Goal: Navigation & Orientation: Find specific page/section

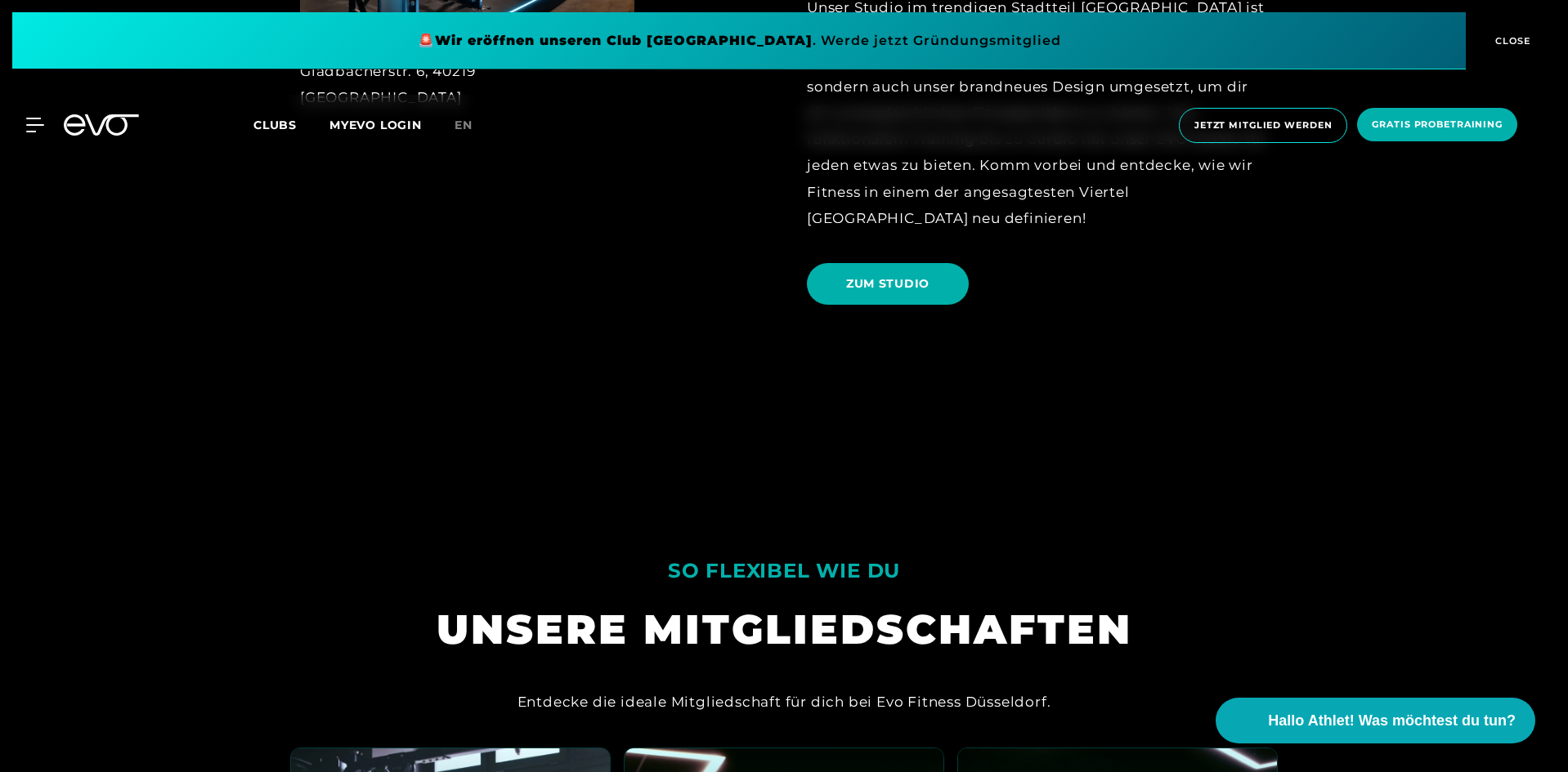
scroll to position [1062, 0]
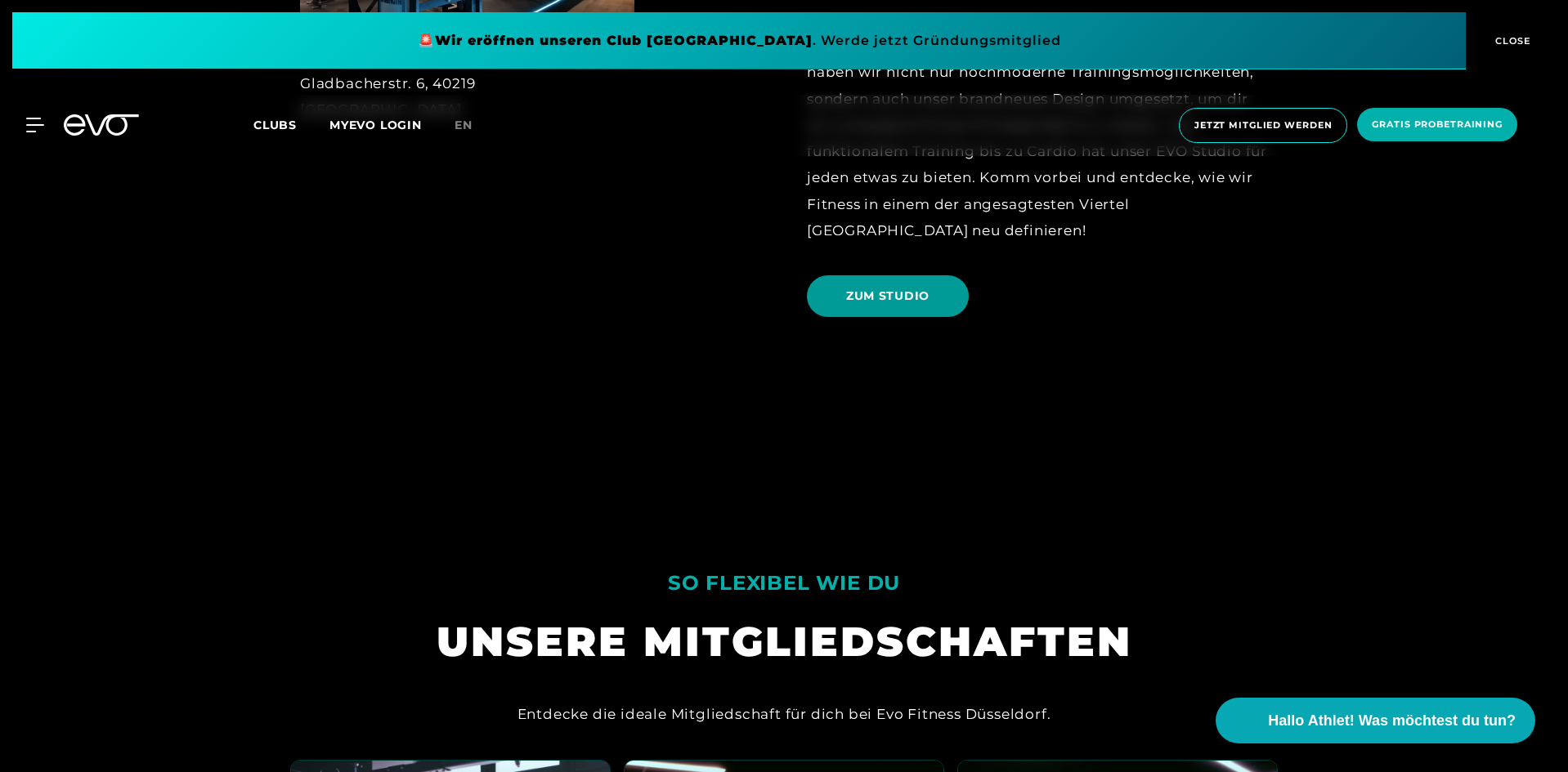
click at [930, 290] on span "ZUM STUDIO" at bounding box center [887, 297] width 162 height 42
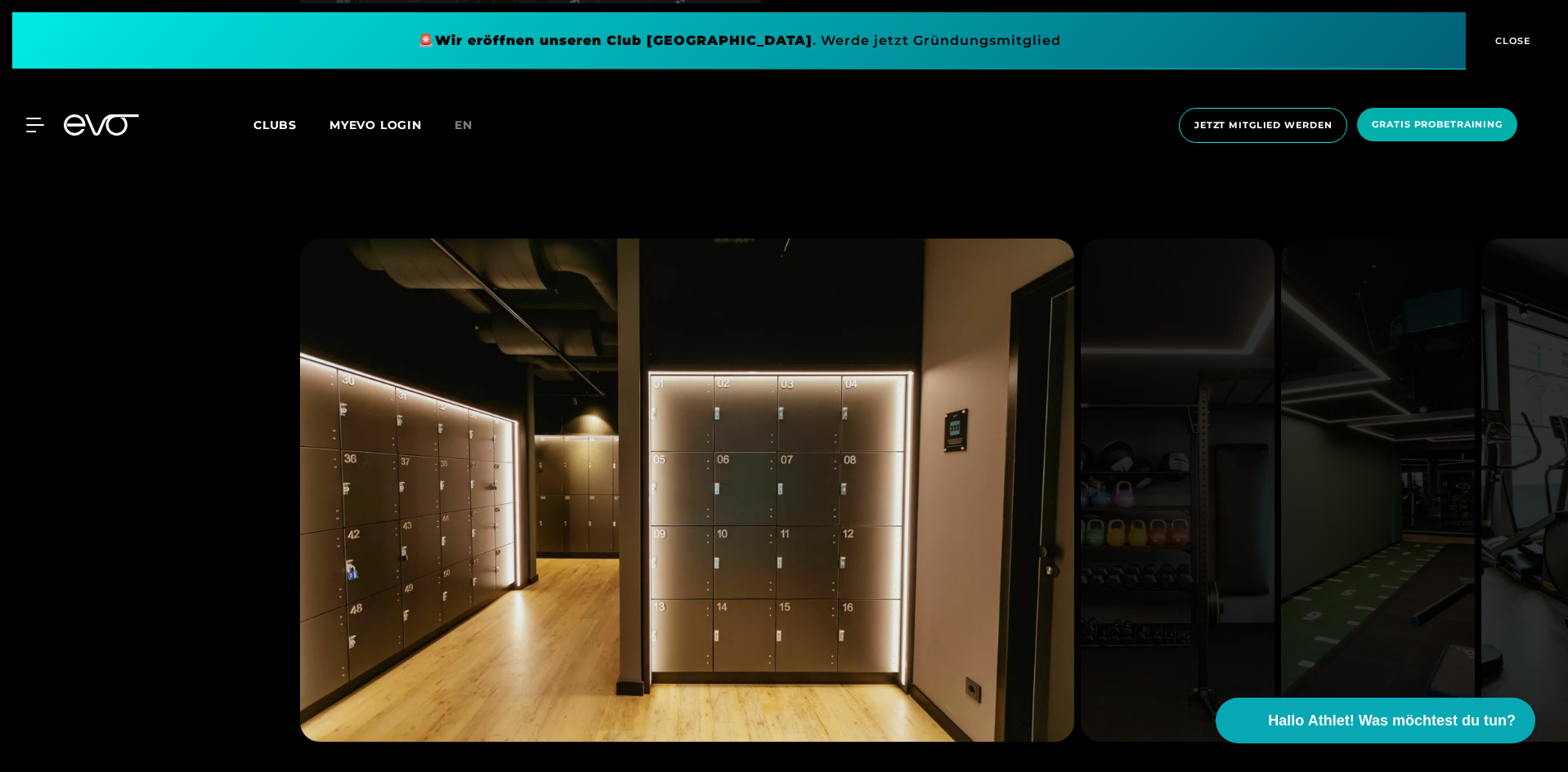
scroll to position [1553, 0]
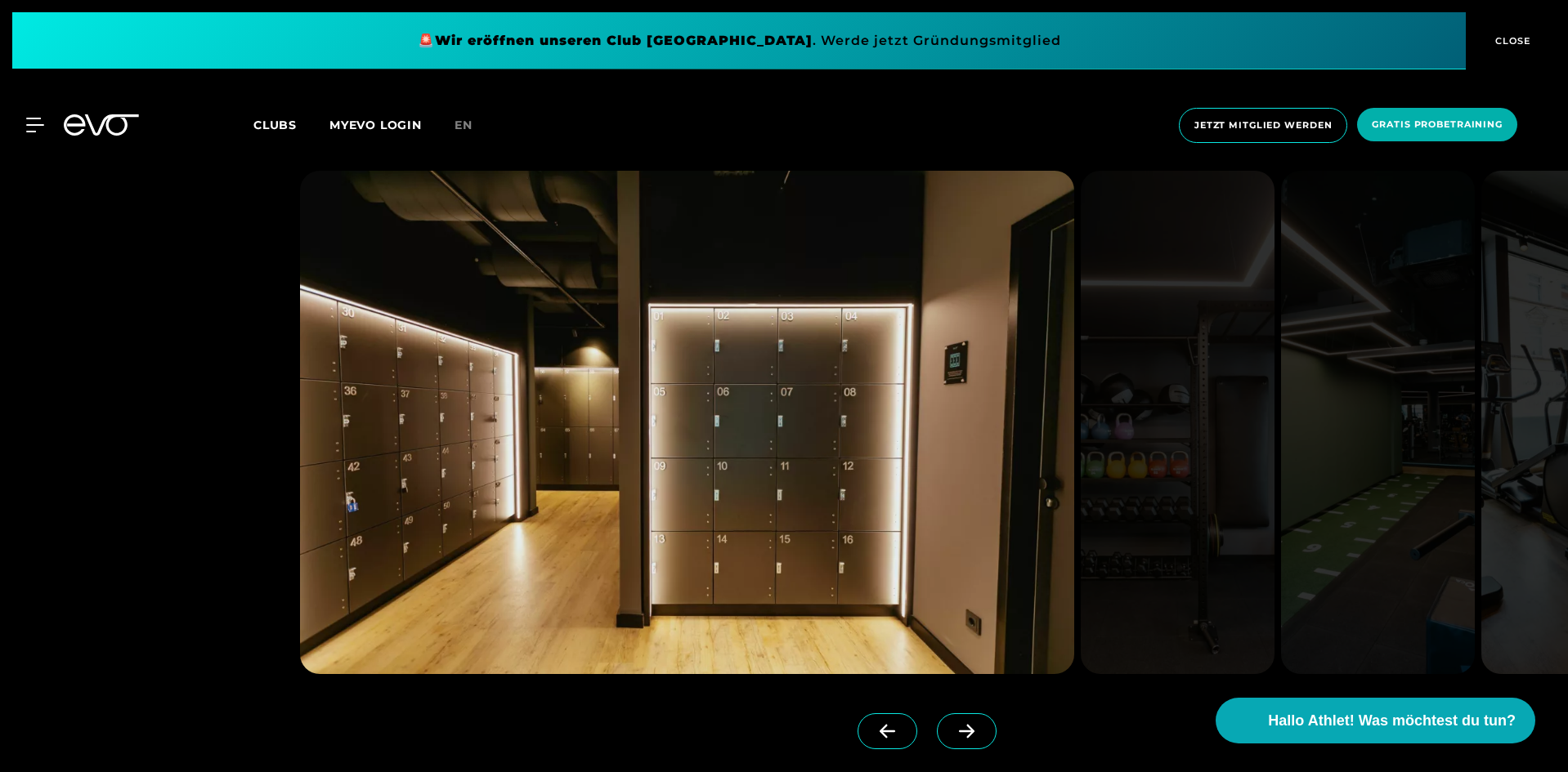
click at [937, 722] on span at bounding box center [967, 731] width 60 height 36
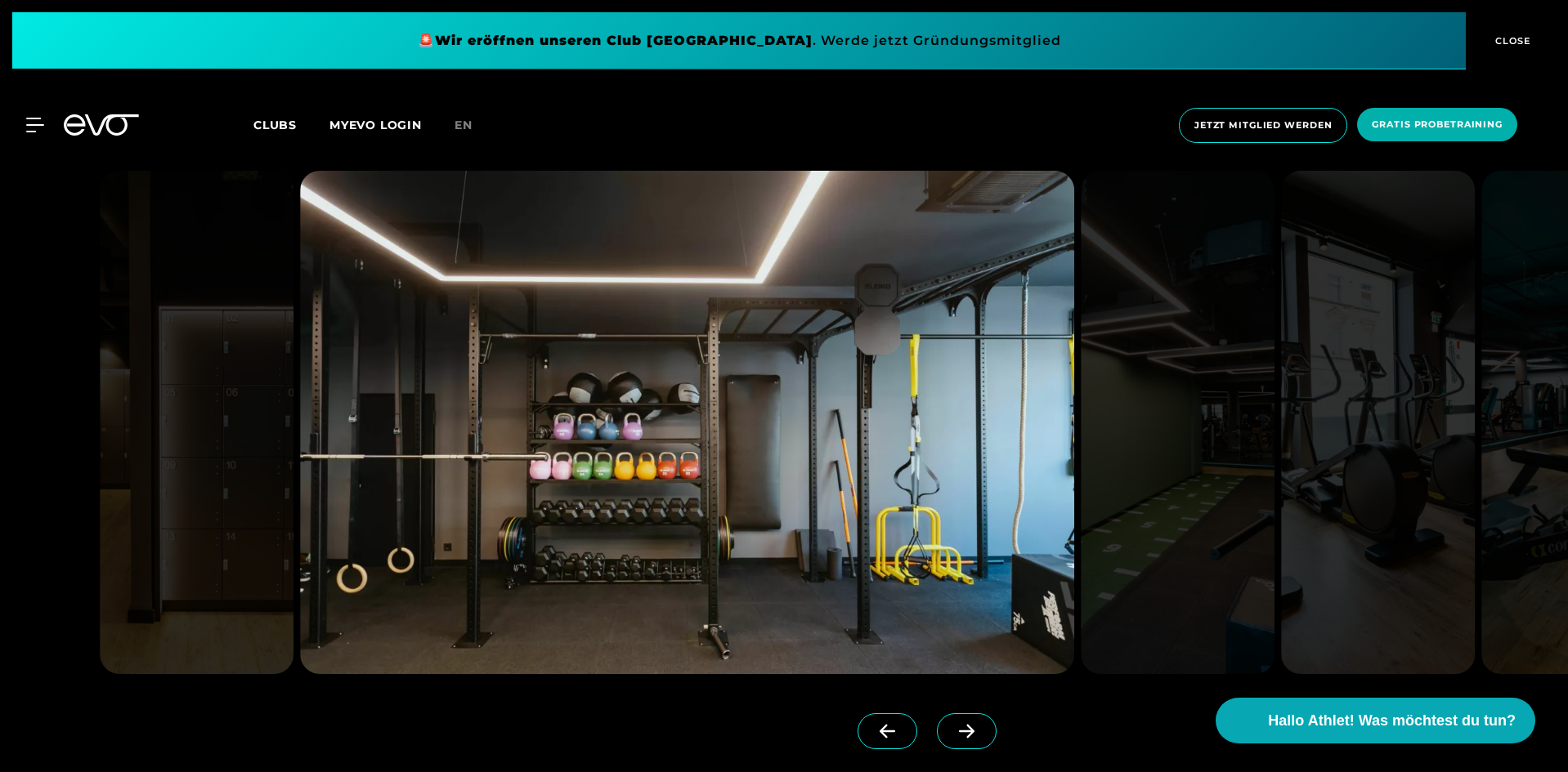
click at [937, 722] on span at bounding box center [967, 731] width 60 height 36
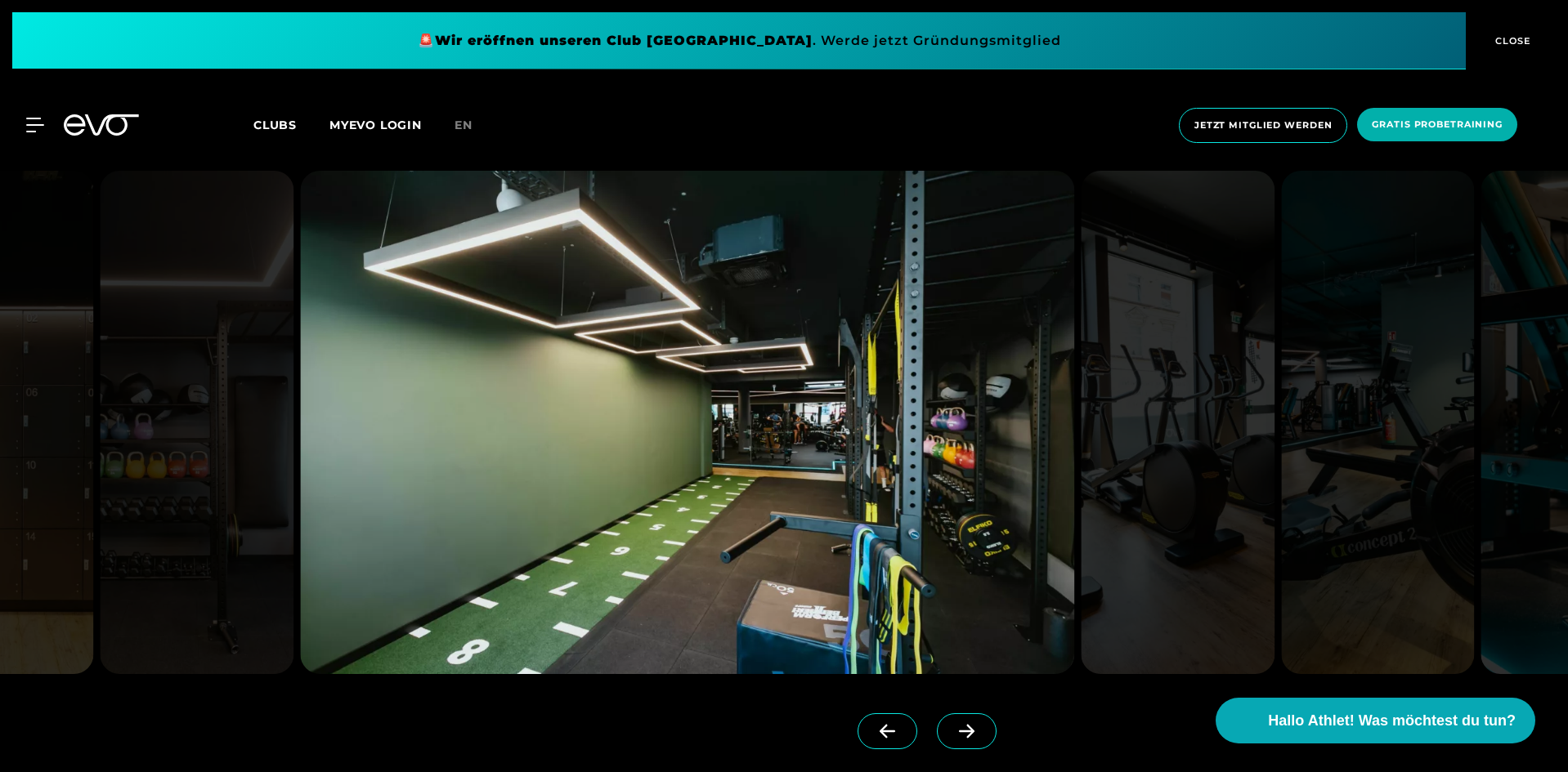
click at [937, 722] on span at bounding box center [967, 731] width 60 height 36
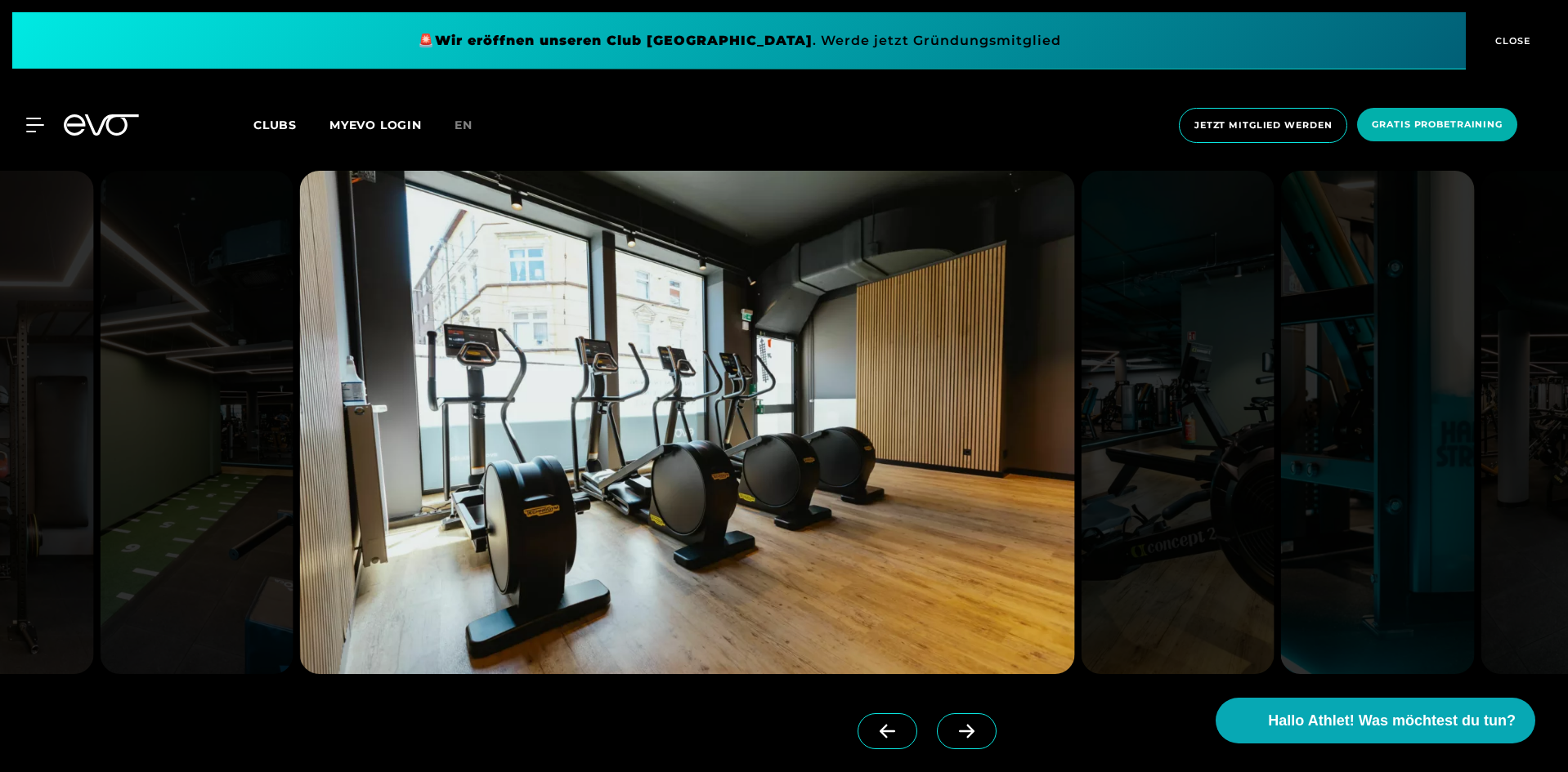
click at [937, 722] on span at bounding box center [967, 731] width 60 height 36
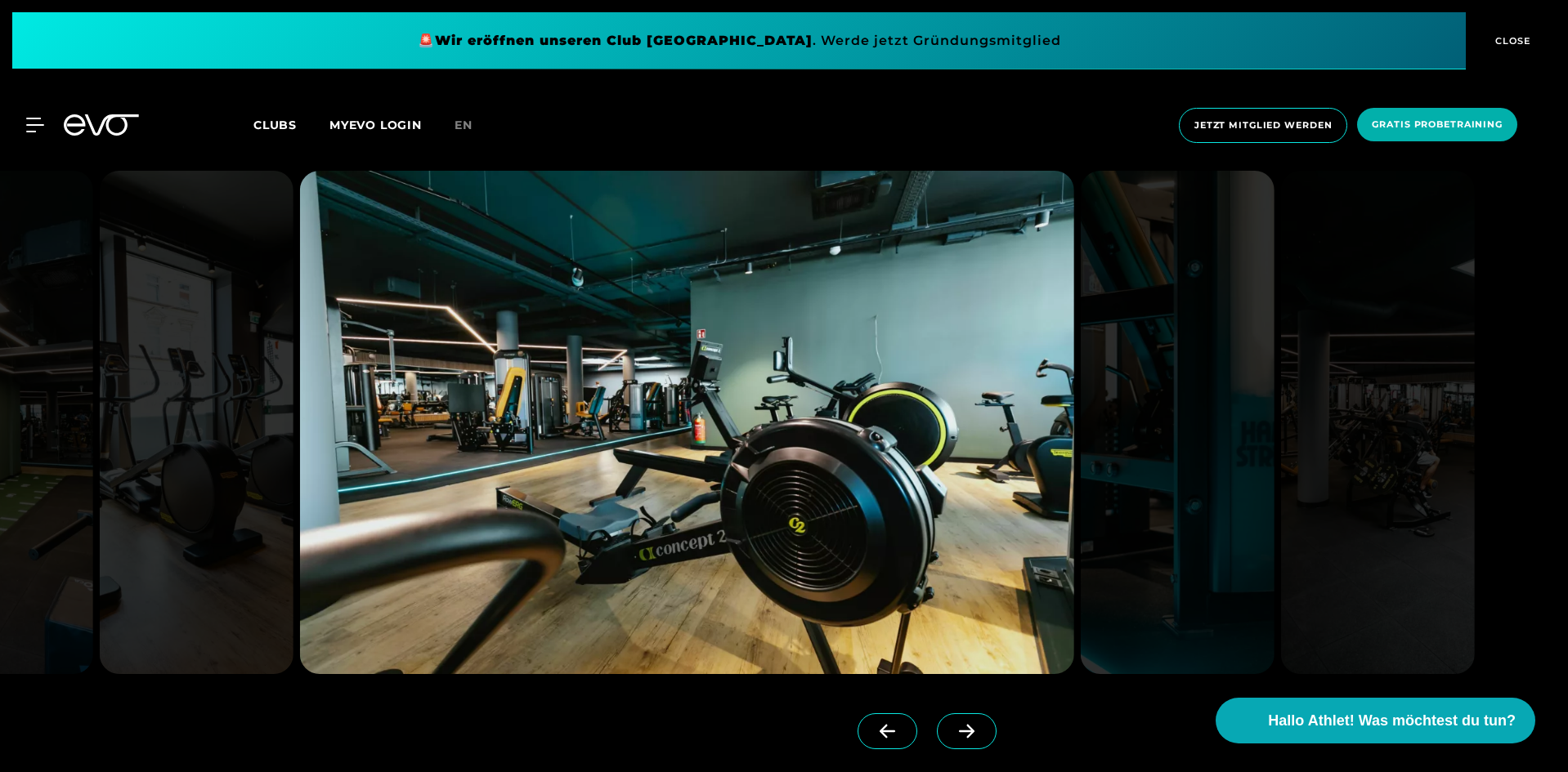
click at [937, 722] on span at bounding box center [967, 731] width 60 height 36
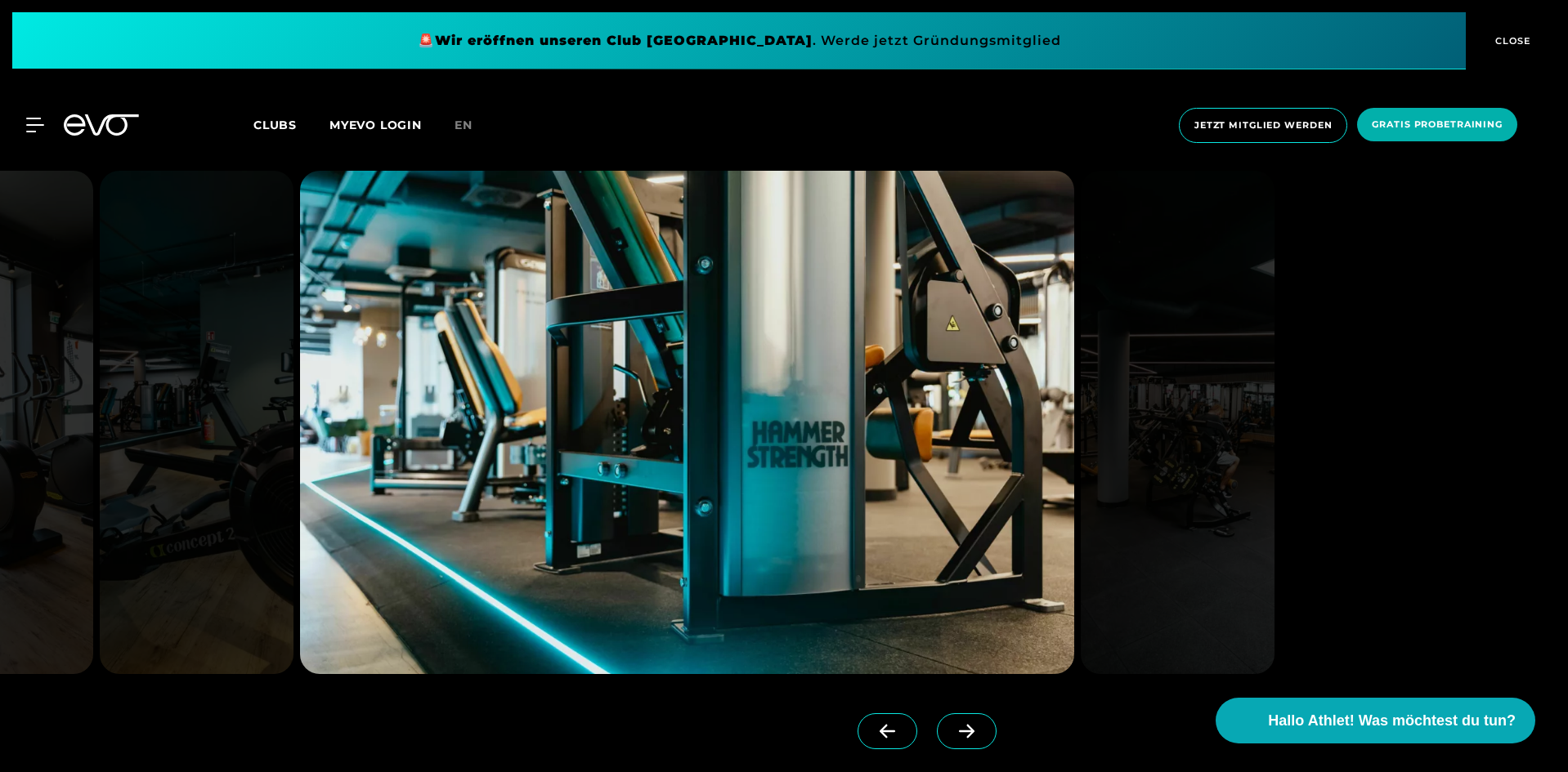
click at [937, 722] on span at bounding box center [967, 731] width 60 height 36
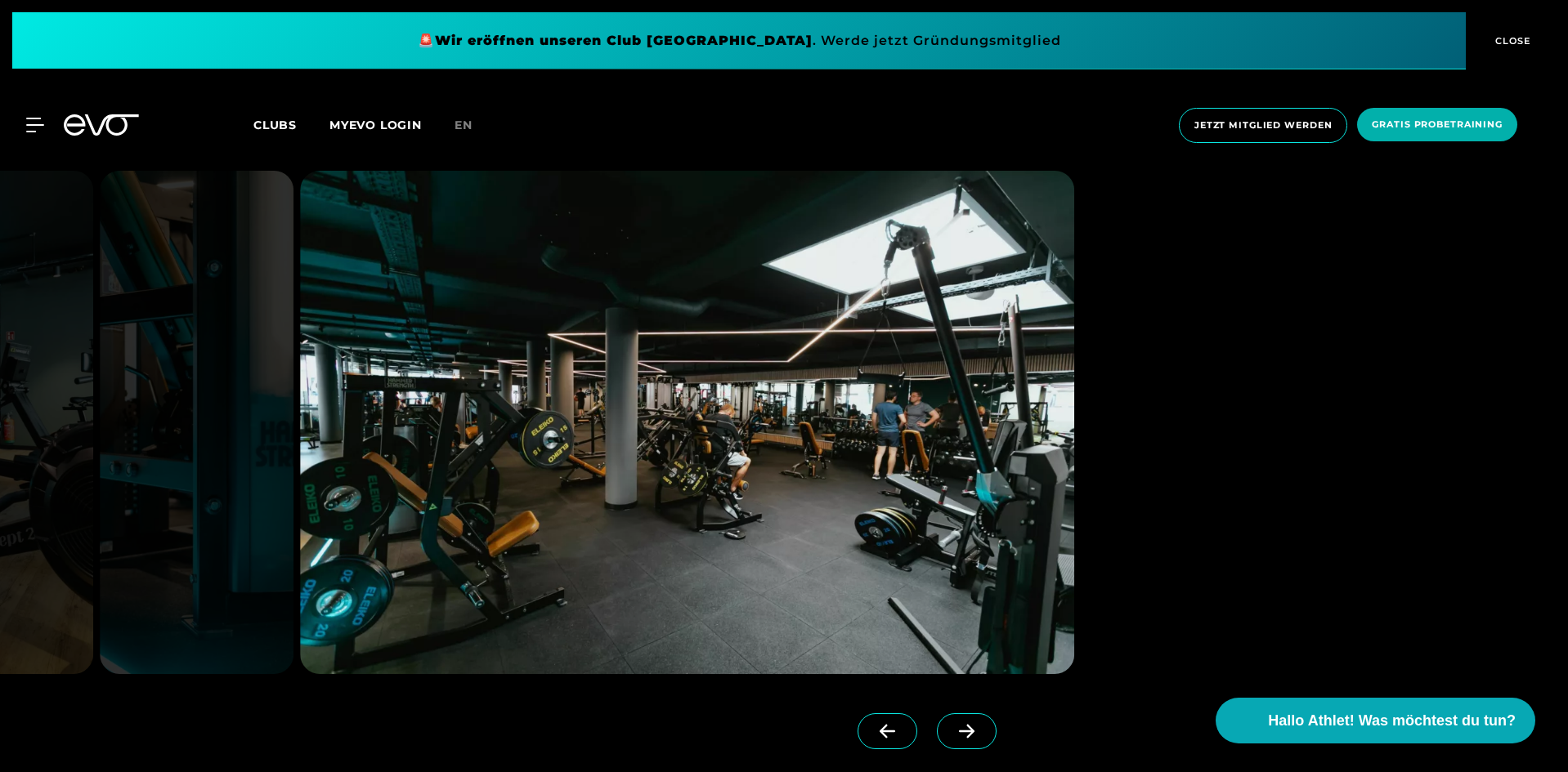
click at [937, 722] on span at bounding box center [967, 731] width 60 height 36
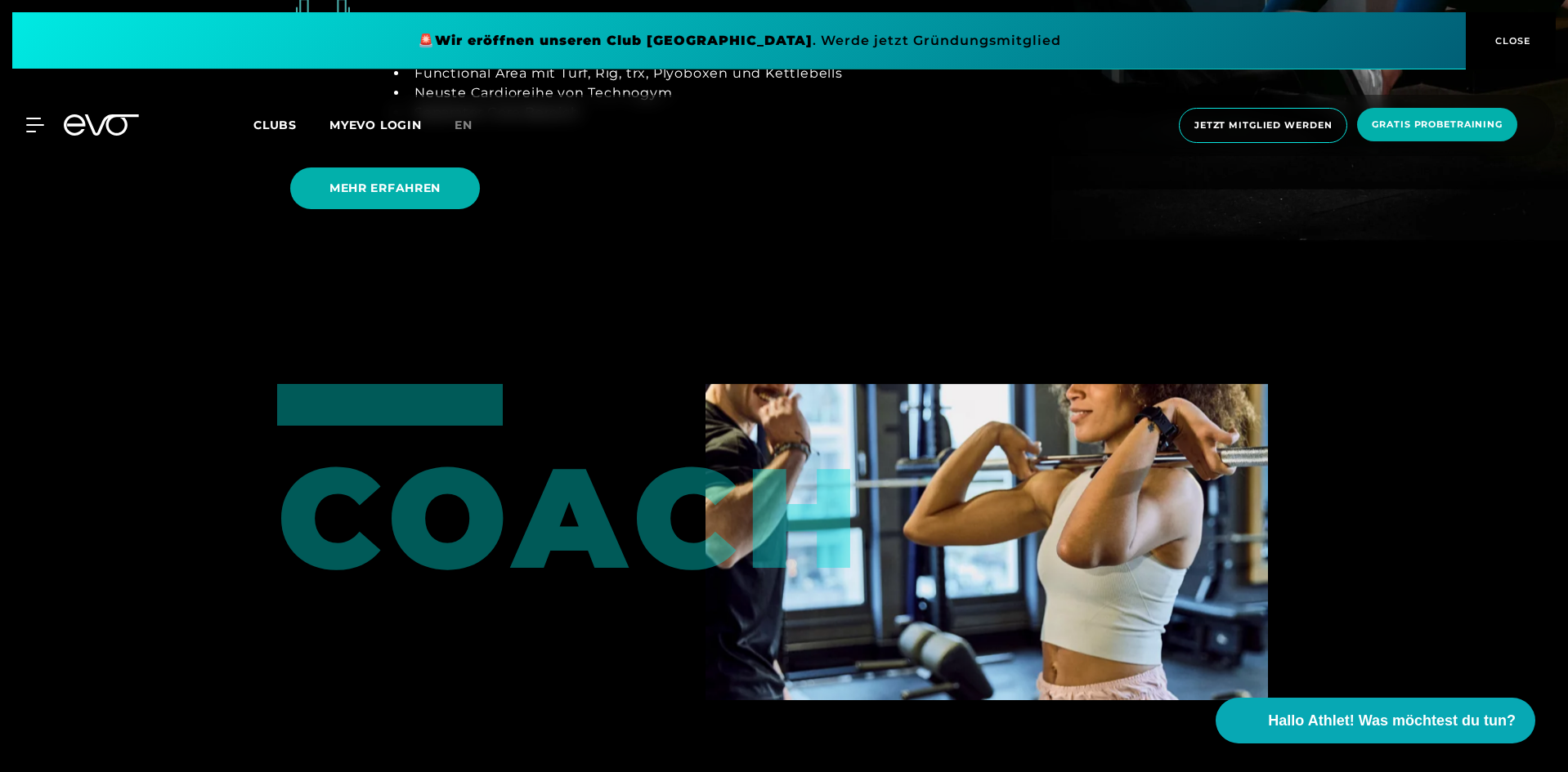
scroll to position [3923, 0]
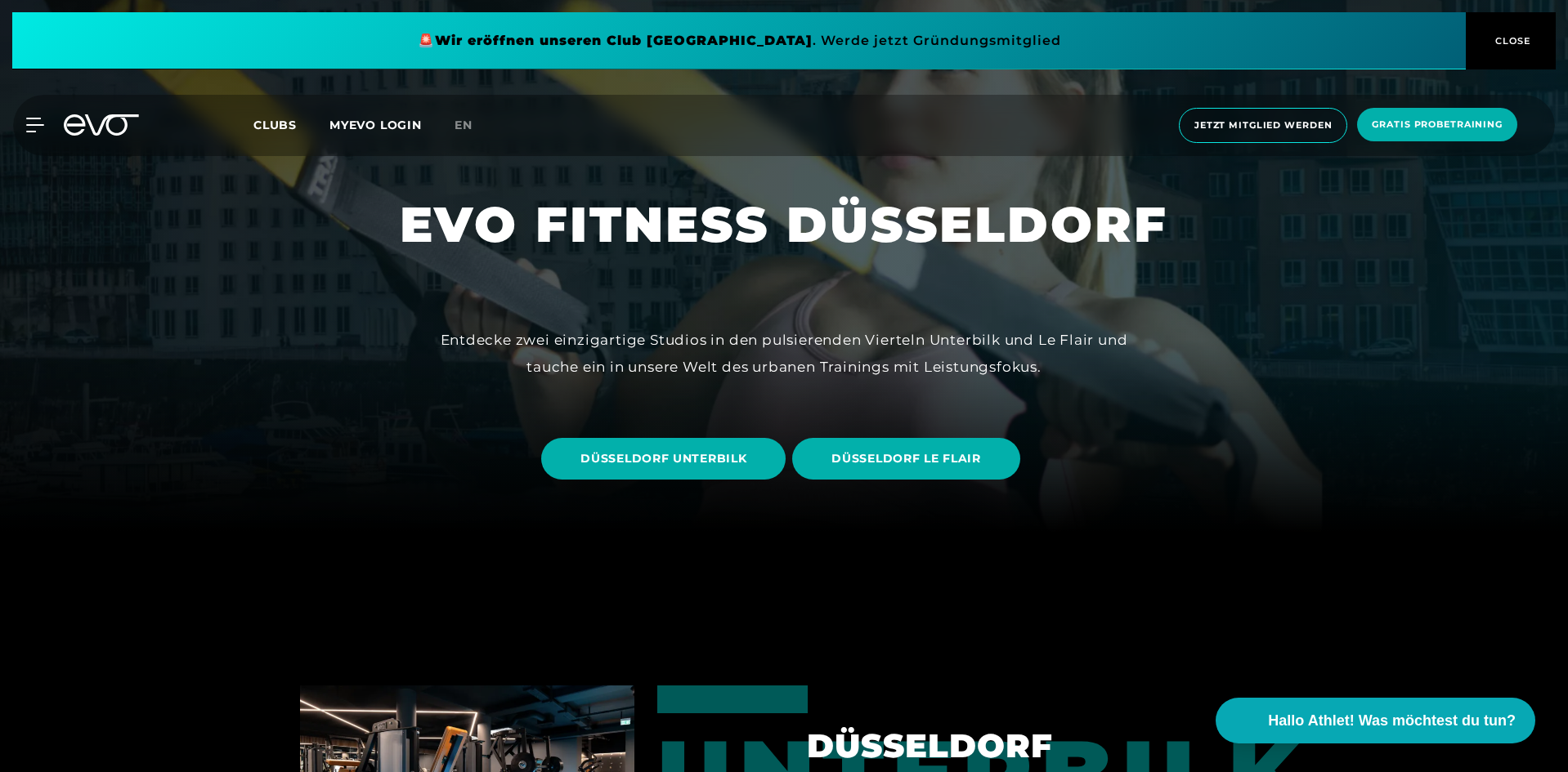
scroll to position [327, 0]
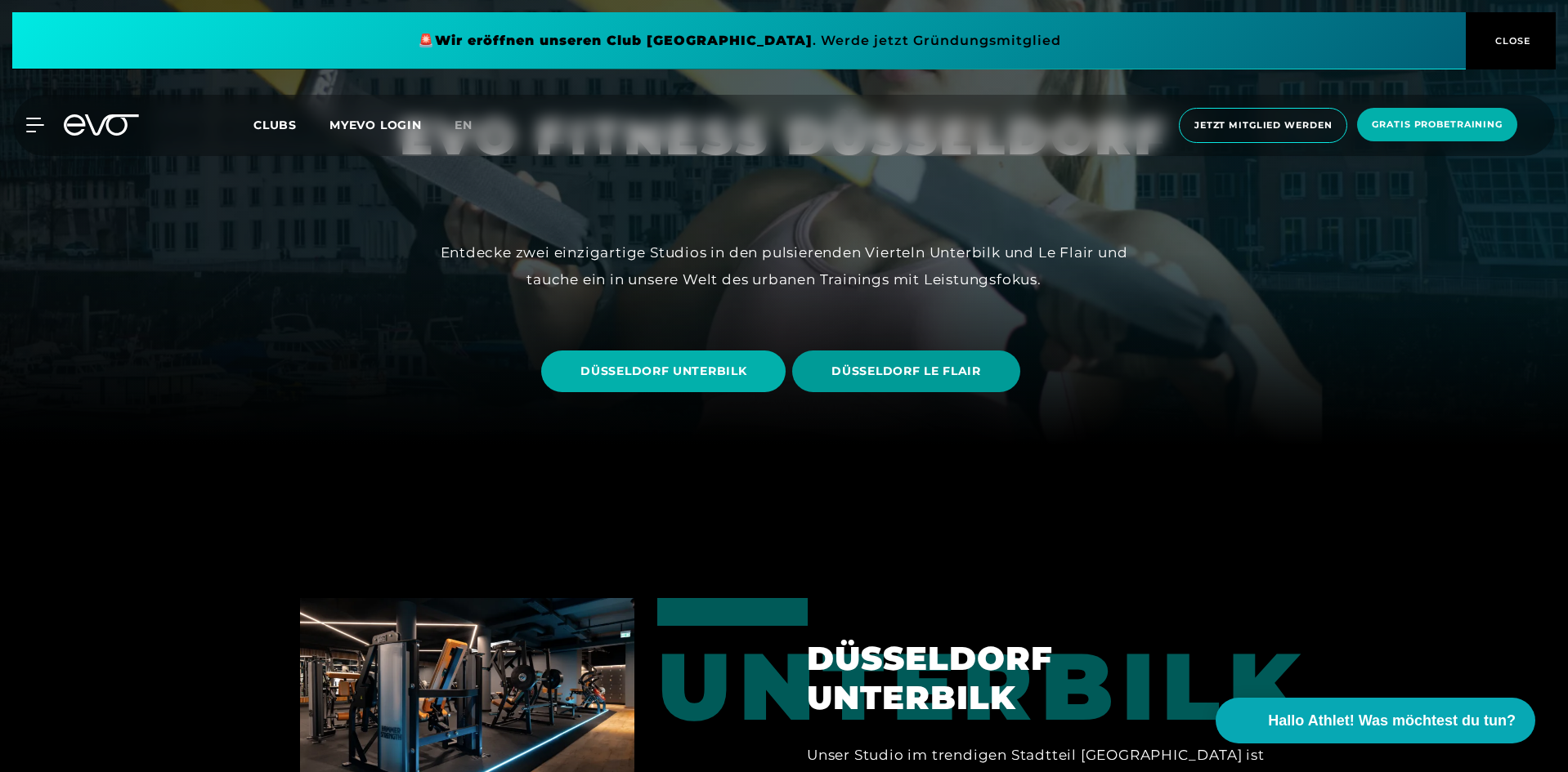
click at [902, 376] on span "DÜSSELDORF LE FLAIR" at bounding box center [906, 371] width 149 height 17
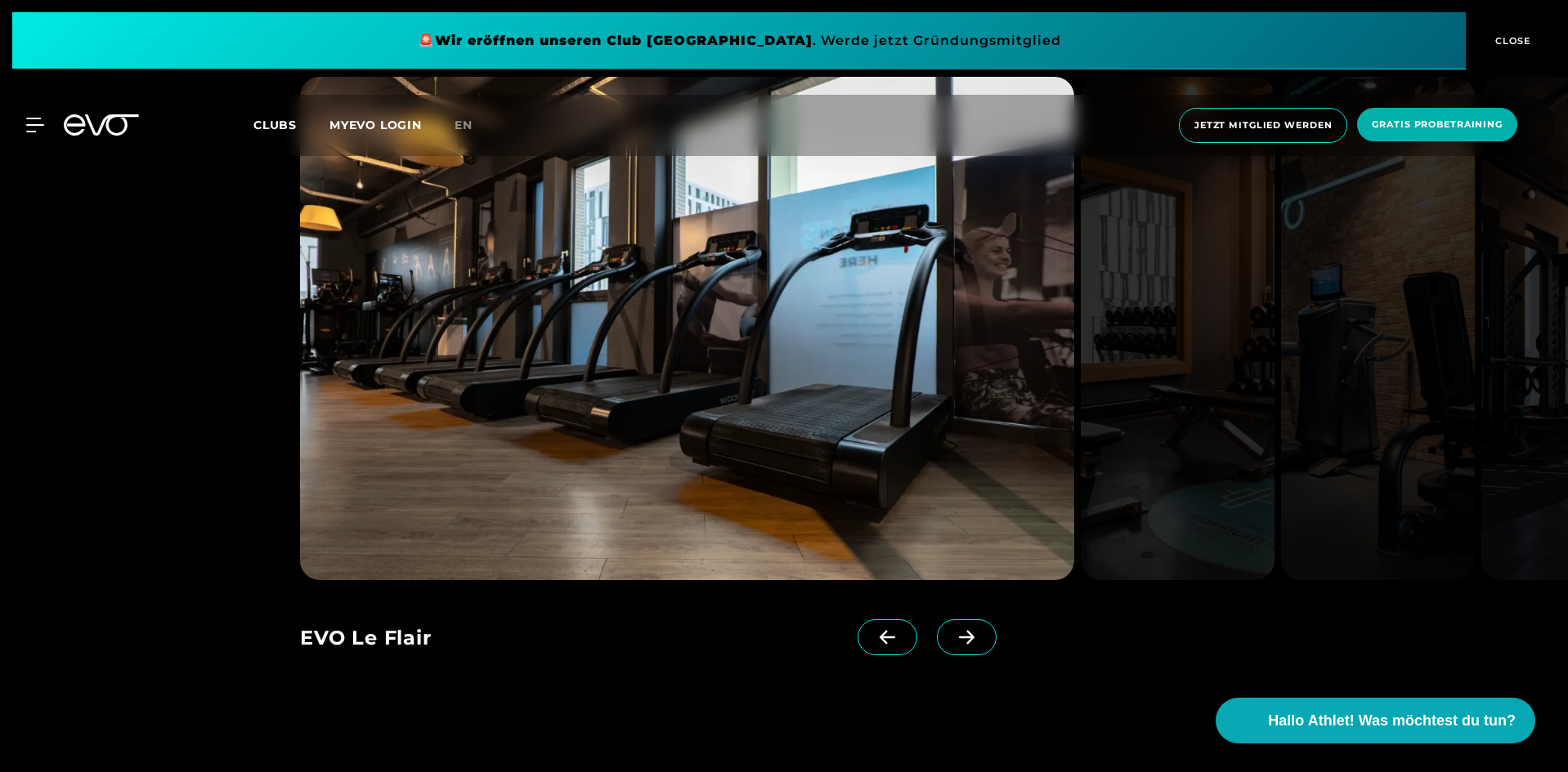
scroll to position [1717, 0]
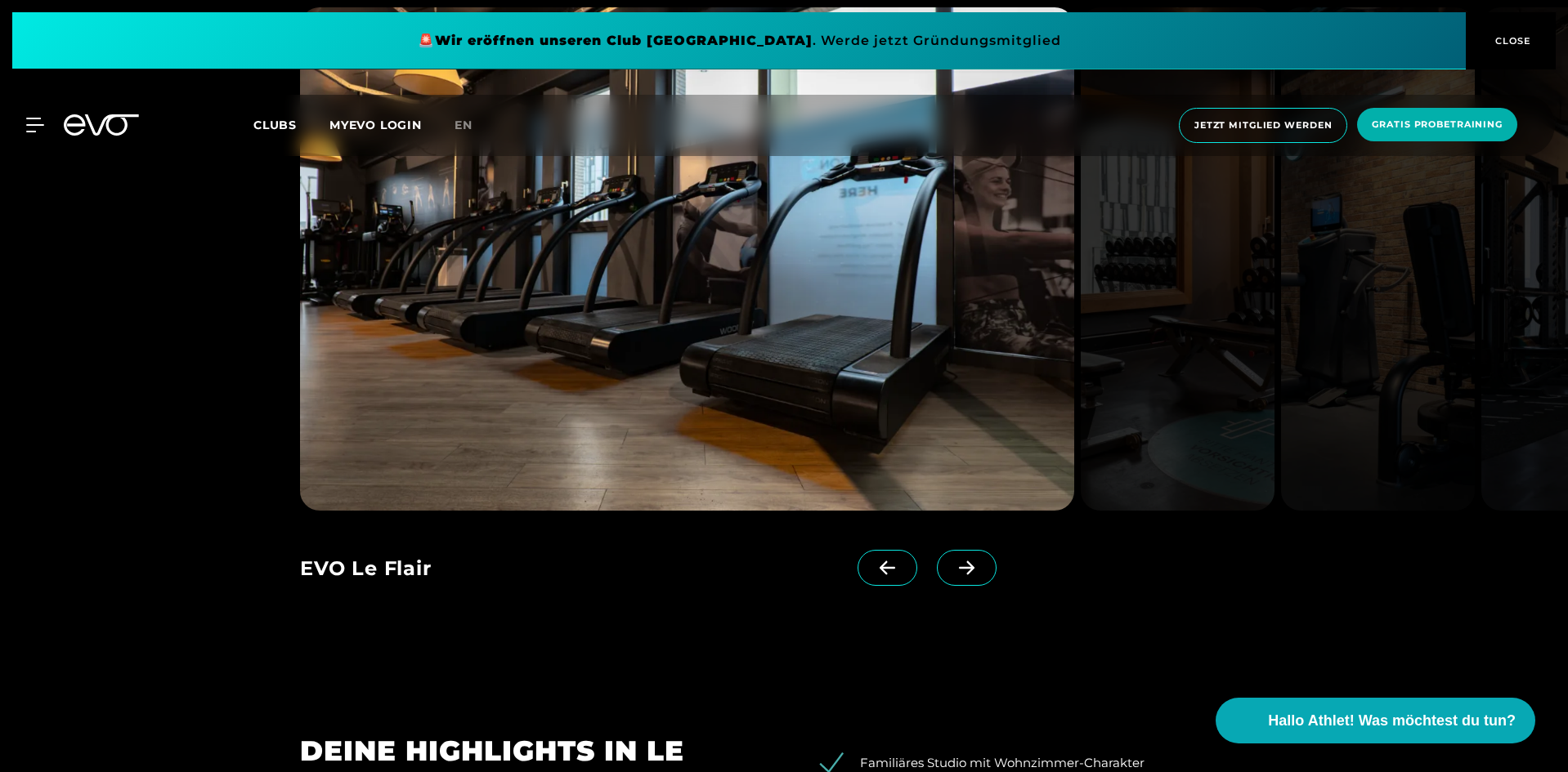
click at [943, 576] on span at bounding box center [967, 568] width 60 height 36
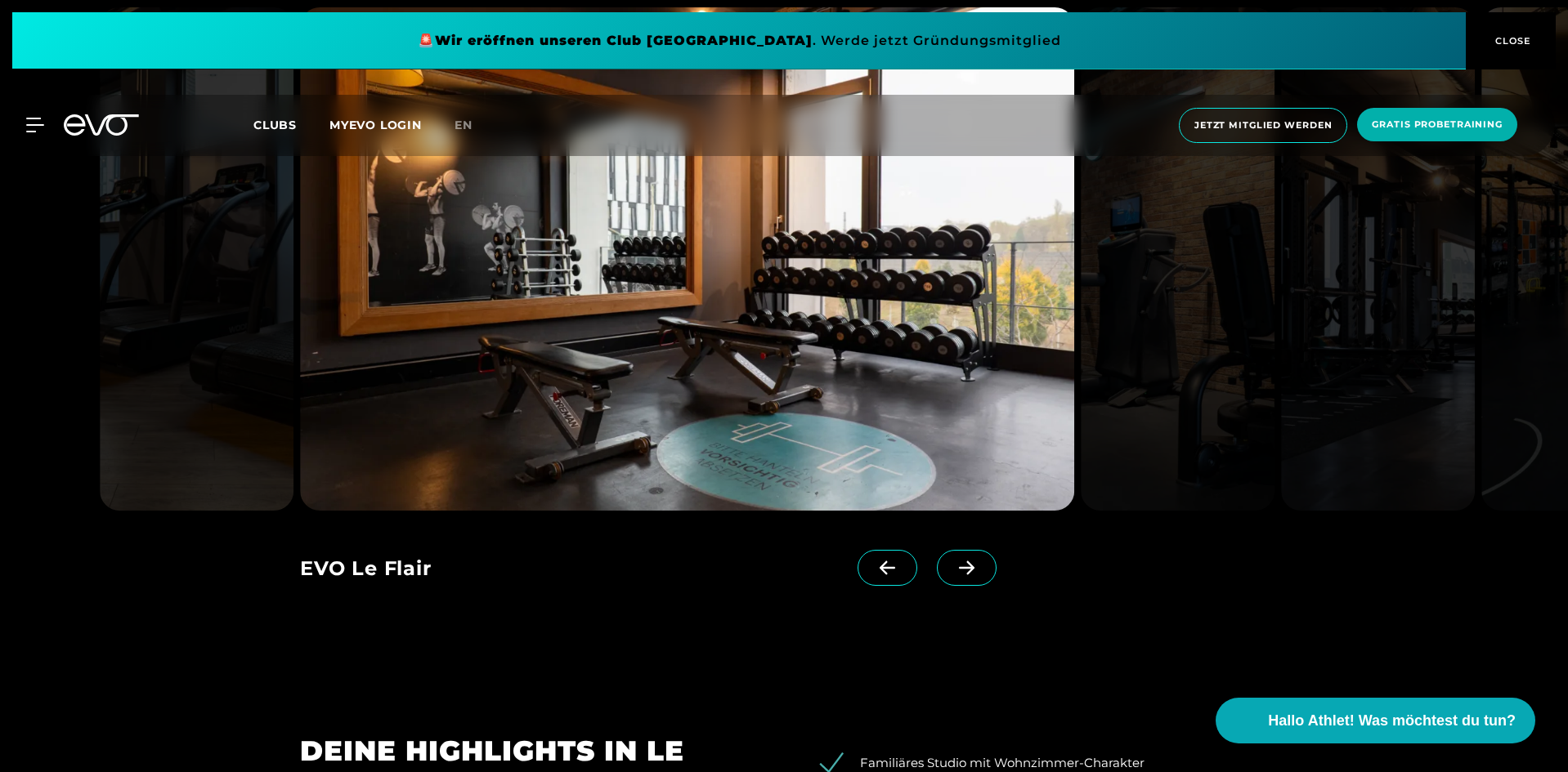
click at [943, 576] on span at bounding box center [967, 568] width 60 height 36
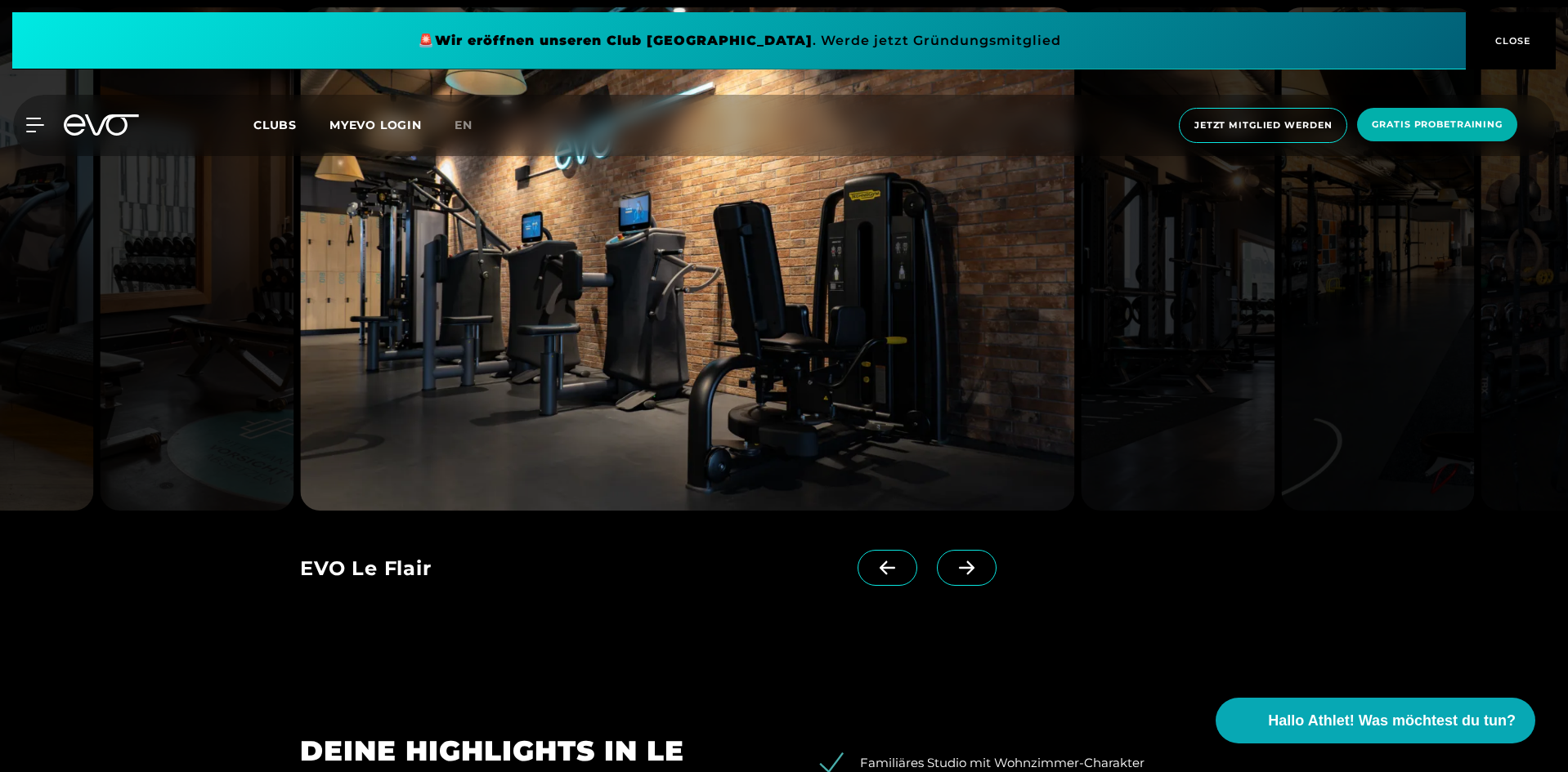
click at [943, 576] on span at bounding box center [967, 568] width 60 height 36
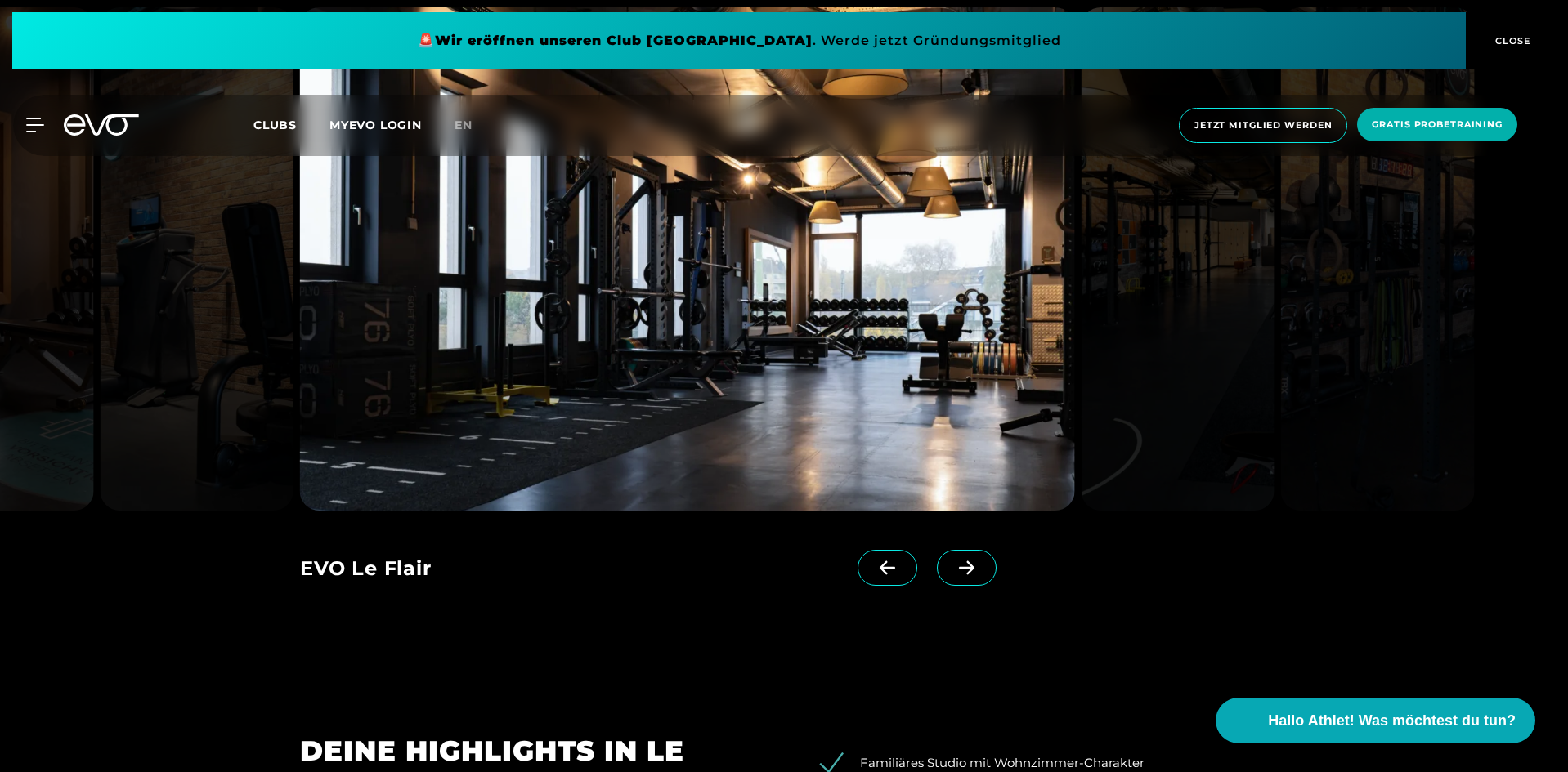
scroll to position [1634, 0]
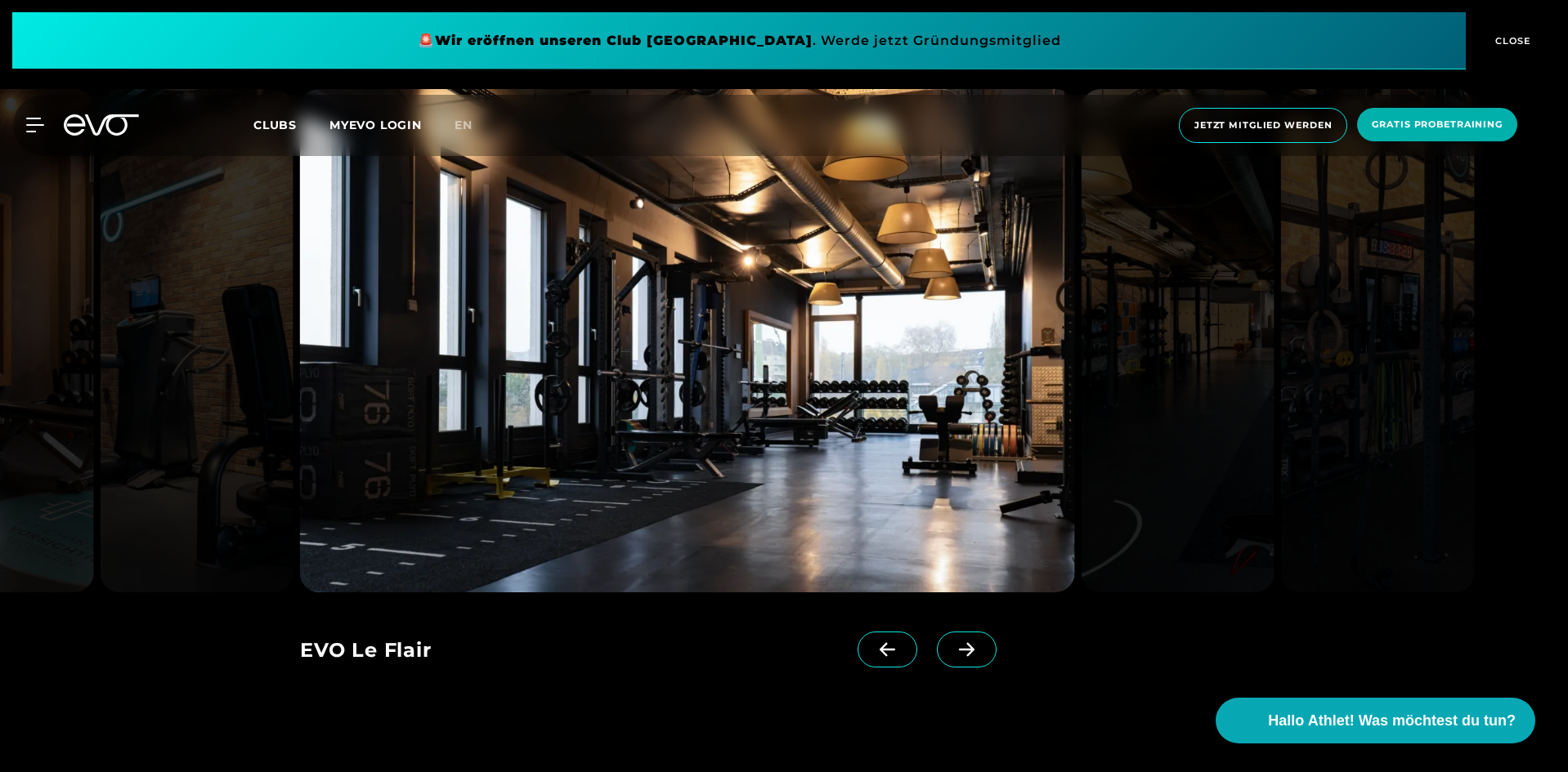
click at [946, 642] on span at bounding box center [967, 650] width 60 height 36
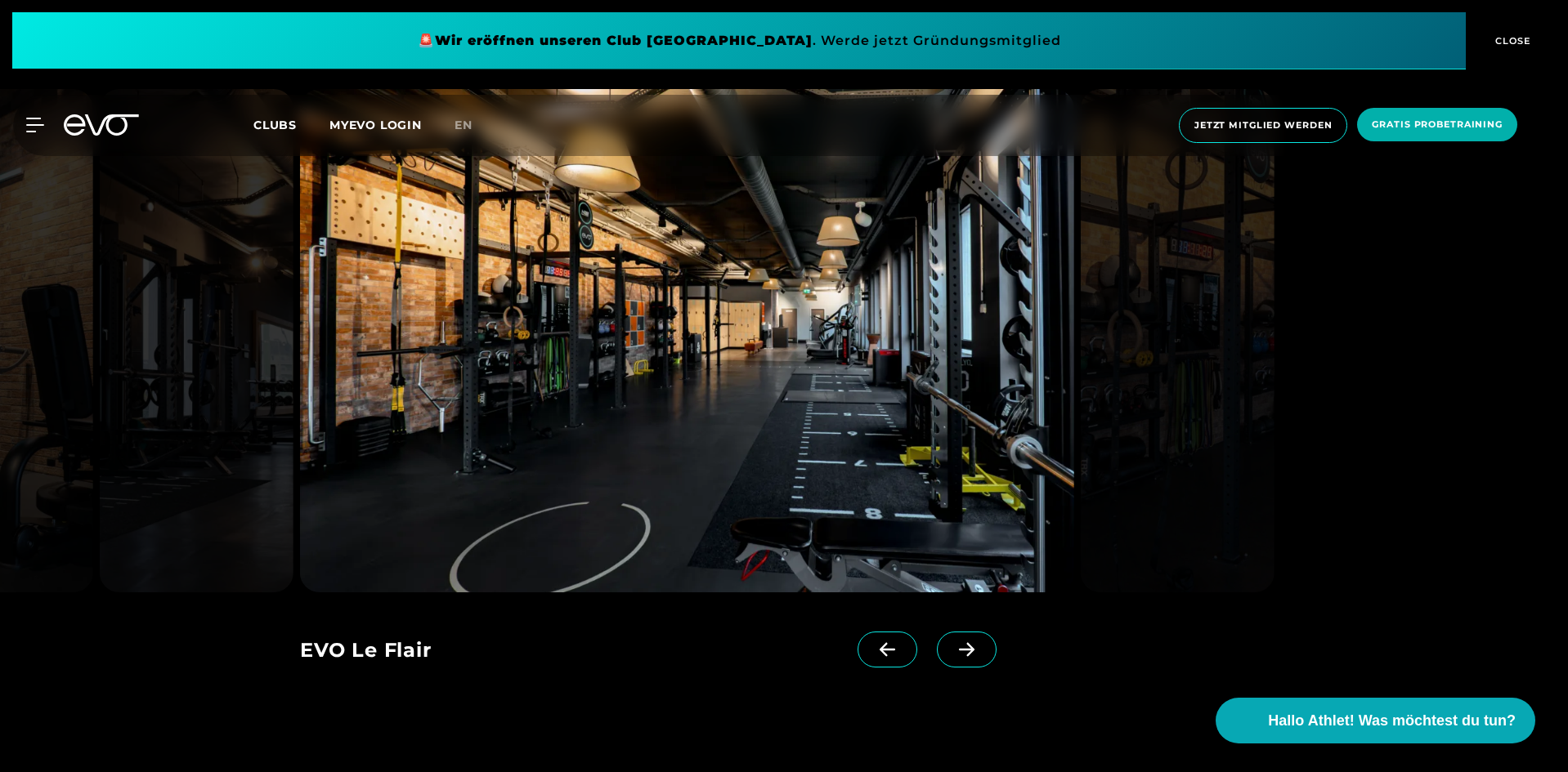
click at [946, 642] on span at bounding box center [967, 650] width 60 height 36
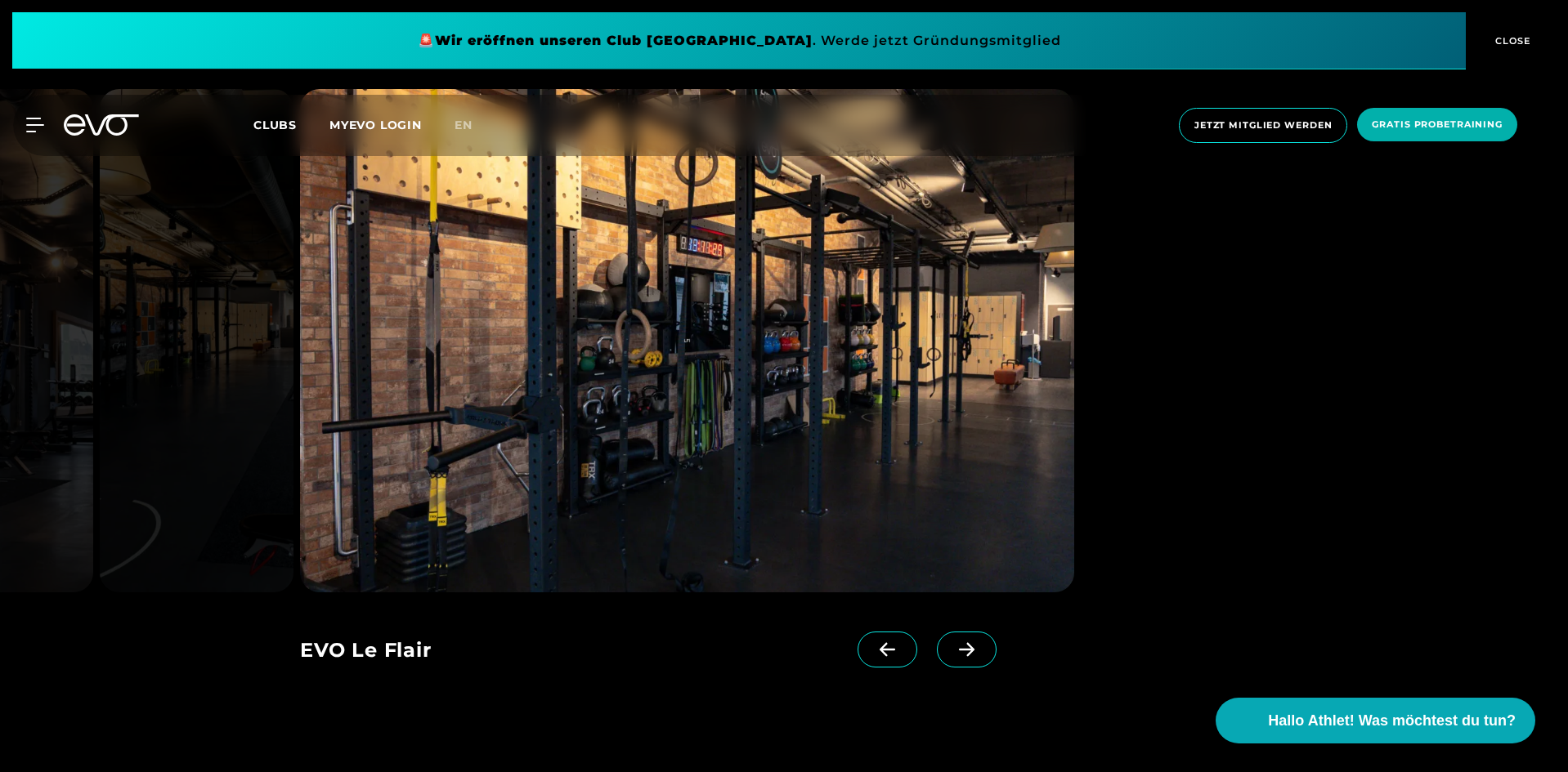
click at [946, 642] on span at bounding box center [967, 650] width 60 height 36
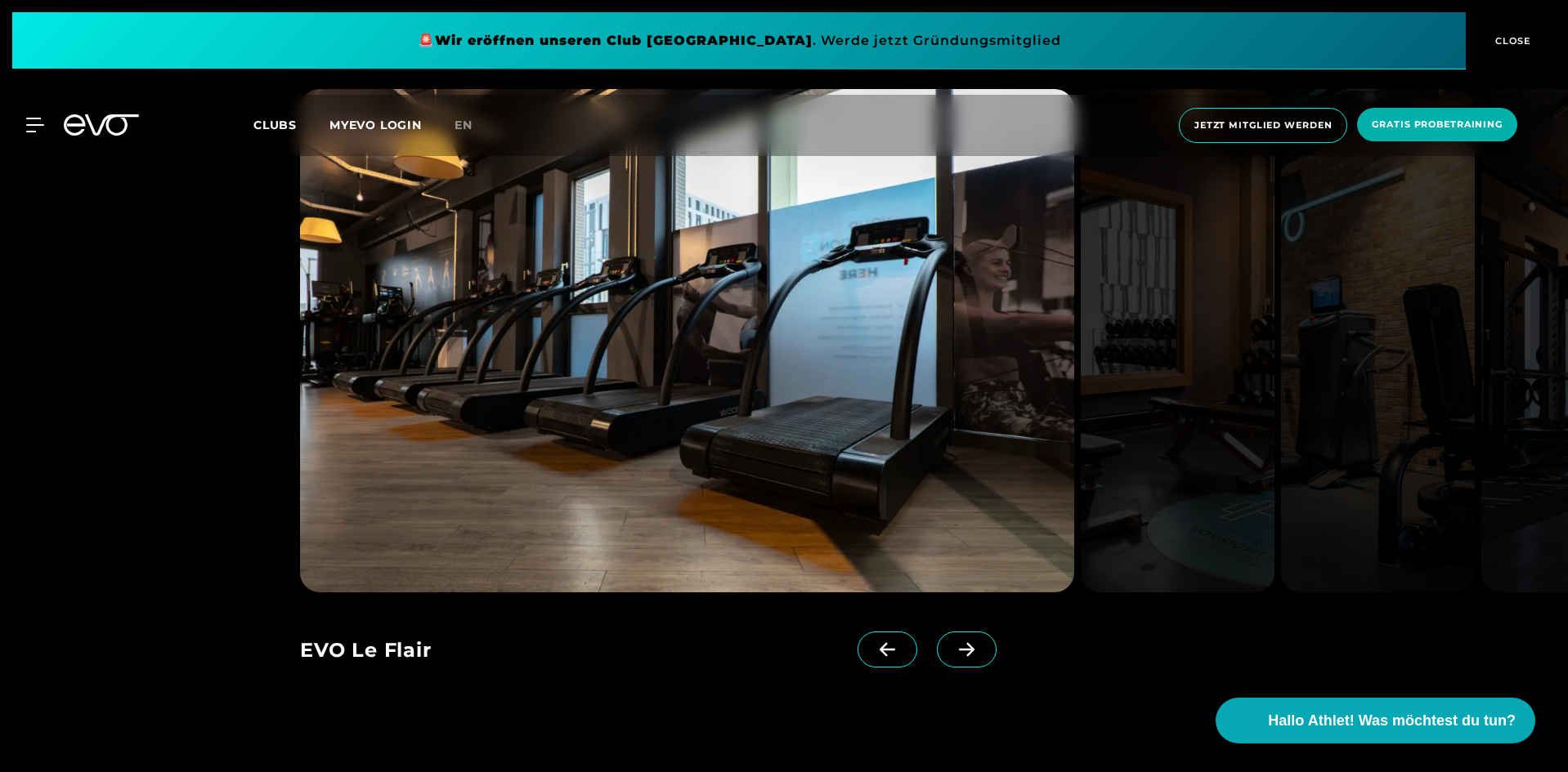
click at [946, 642] on span at bounding box center [967, 650] width 60 height 36
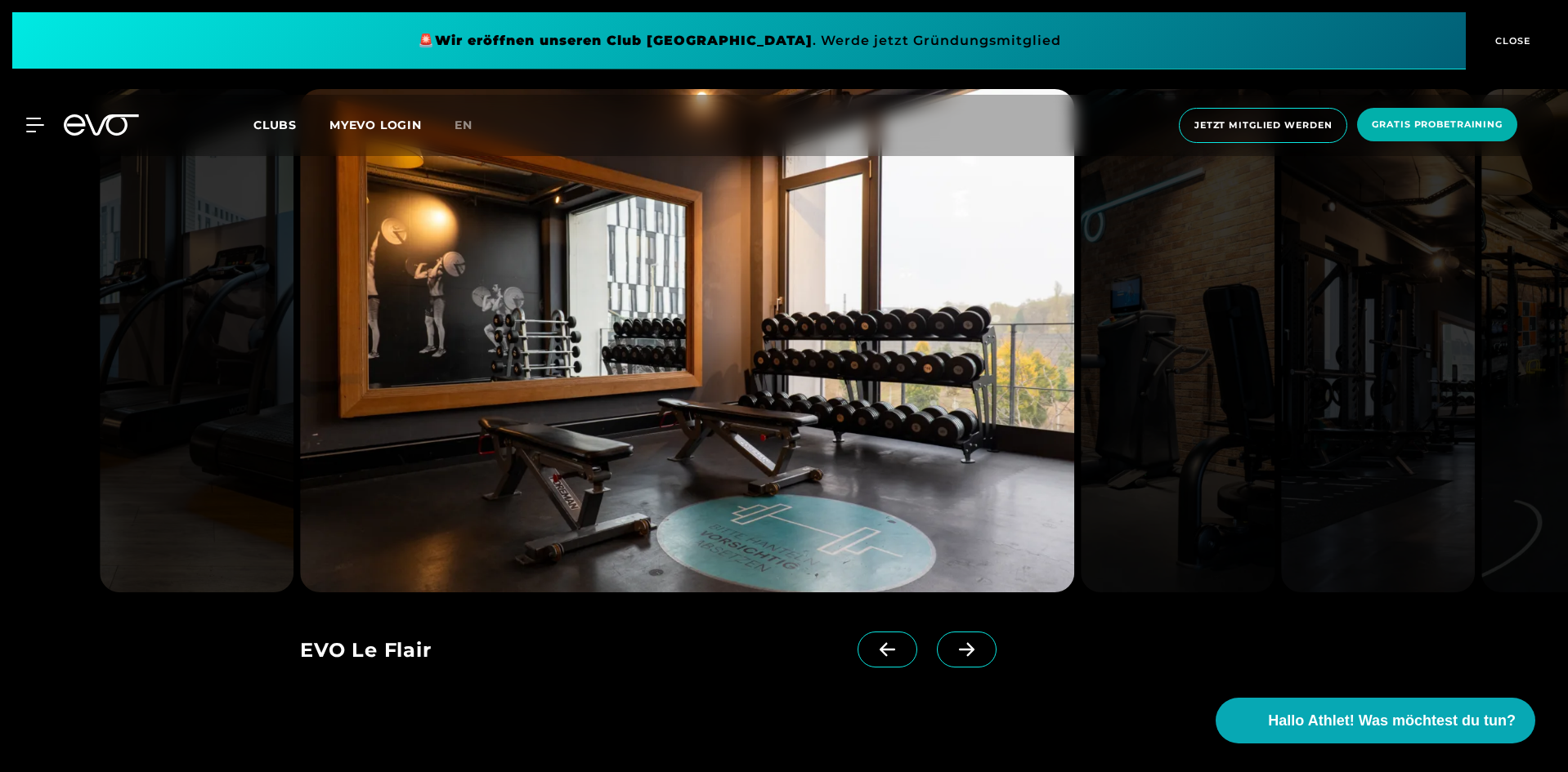
click at [946, 642] on span at bounding box center [967, 650] width 60 height 36
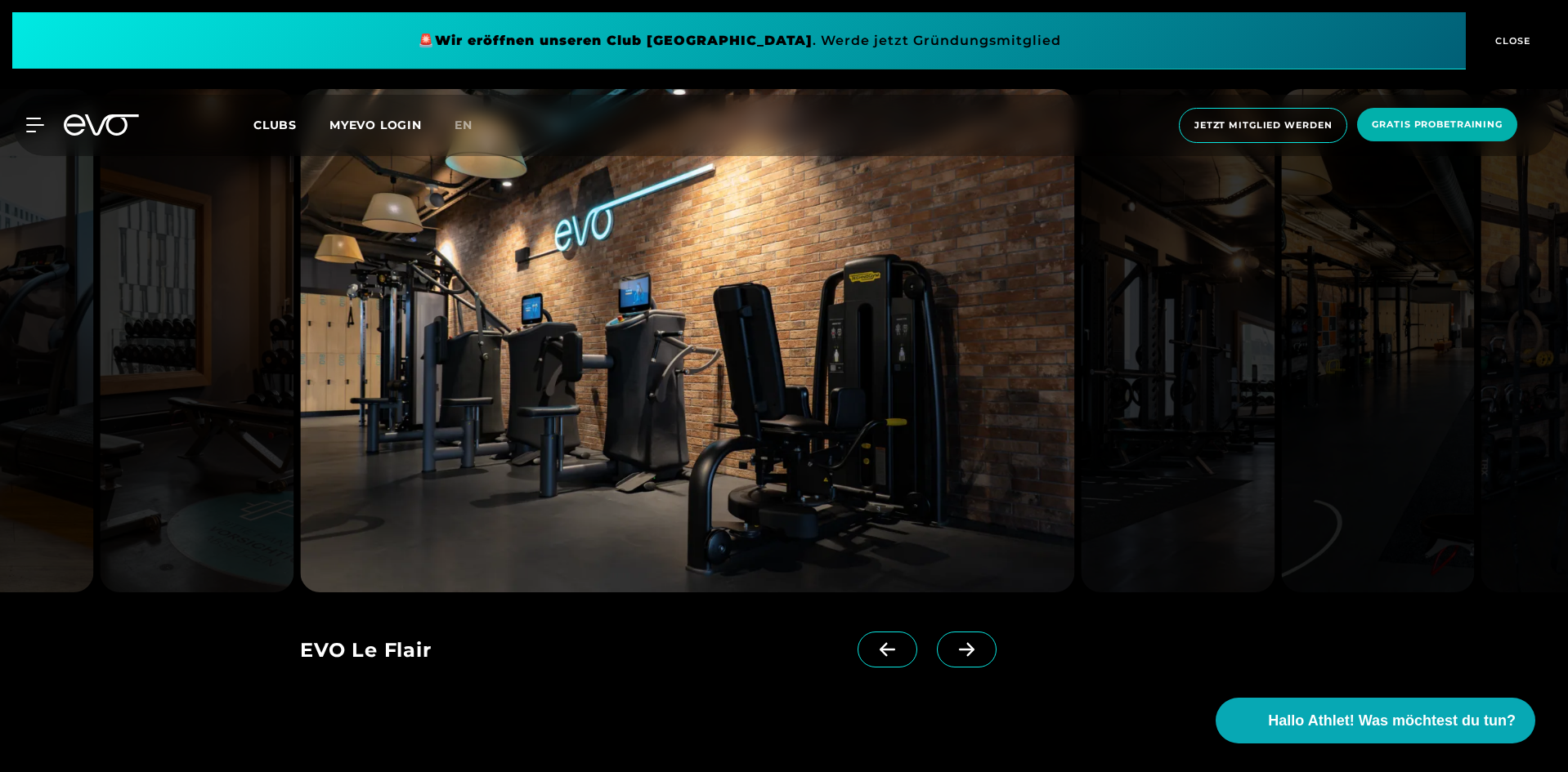
click at [946, 642] on span at bounding box center [967, 650] width 60 height 36
